Goal: Task Accomplishment & Management: Complete application form

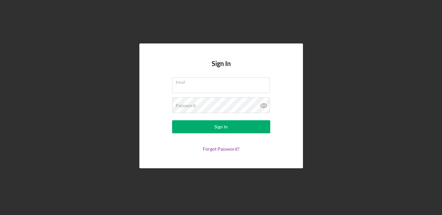
type input "[EMAIL_ADDRESS][DOMAIN_NAME]"
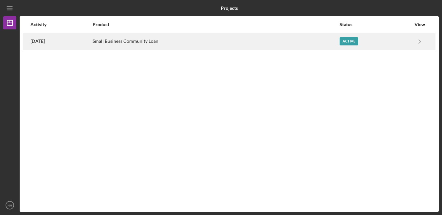
click at [119, 43] on div "Small Business Community Loan" at bounding box center [216, 41] width 247 height 16
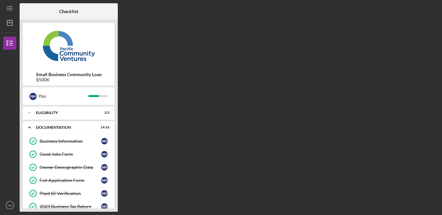
scroll to position [171, 0]
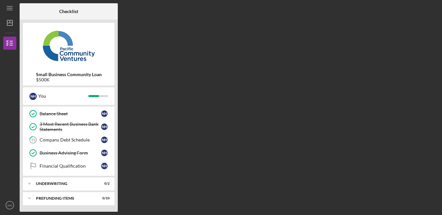
click at [189, 145] on div "Checklist Small Business Community Loan $500K N H You Icon/Expander Eligibility…" at bounding box center [229, 107] width 419 height 209
click at [79, 139] on div "Company Debt Schedule" at bounding box center [70, 139] width 61 height 5
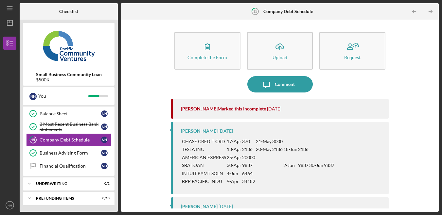
scroll to position [1, 0]
drag, startPoint x: 188, startPoint y: 107, endPoint x: 215, endPoint y: 111, distance: 27.8
click at [215, 111] on div "[PERSON_NAME] Marked this Incomplete" at bounding box center [223, 108] width 85 height 5
drag, startPoint x: 251, startPoint y: 112, endPoint x: 261, endPoint y: 112, distance: 10.8
click at [251, 112] on div "[PERSON_NAME] Marked this Incomplete [DATE]" at bounding box center [281, 108] width 201 height 20
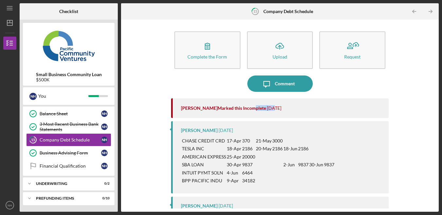
drag, startPoint x: 252, startPoint y: 108, endPoint x: 314, endPoint y: 108, distance: 62.1
click at [274, 111] on div "[PERSON_NAME] Marked this Incomplete [DATE]" at bounding box center [281, 108] width 201 height 20
click at [319, 108] on div "[PERSON_NAME] Marked this Incomplete [DATE]" at bounding box center [281, 108] width 201 height 20
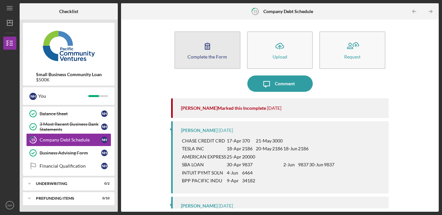
click at [225, 54] on button "Complete the Form Form" at bounding box center [207, 50] width 66 height 38
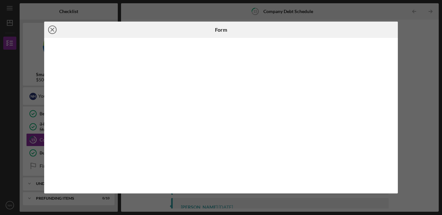
click at [58, 32] on icon "Icon/Close" at bounding box center [52, 30] width 16 height 16
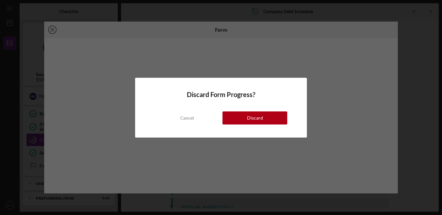
click at [56, 32] on div "Discard Form Progress? Cancel Discard" at bounding box center [221, 107] width 442 height 215
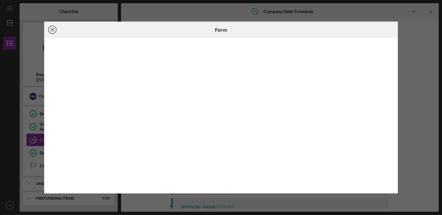
click at [49, 27] on circle at bounding box center [52, 30] width 8 height 8
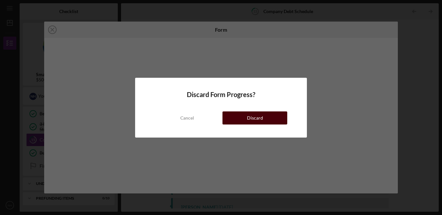
click at [260, 118] on div "Discard" at bounding box center [255, 118] width 16 height 13
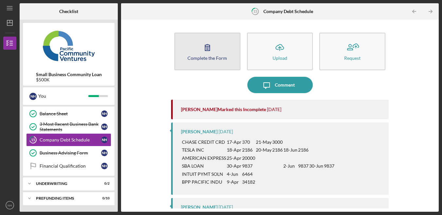
click at [218, 48] on button "Complete the Form Form" at bounding box center [207, 52] width 66 height 38
